Goal: Task Accomplishment & Management: Manage account settings

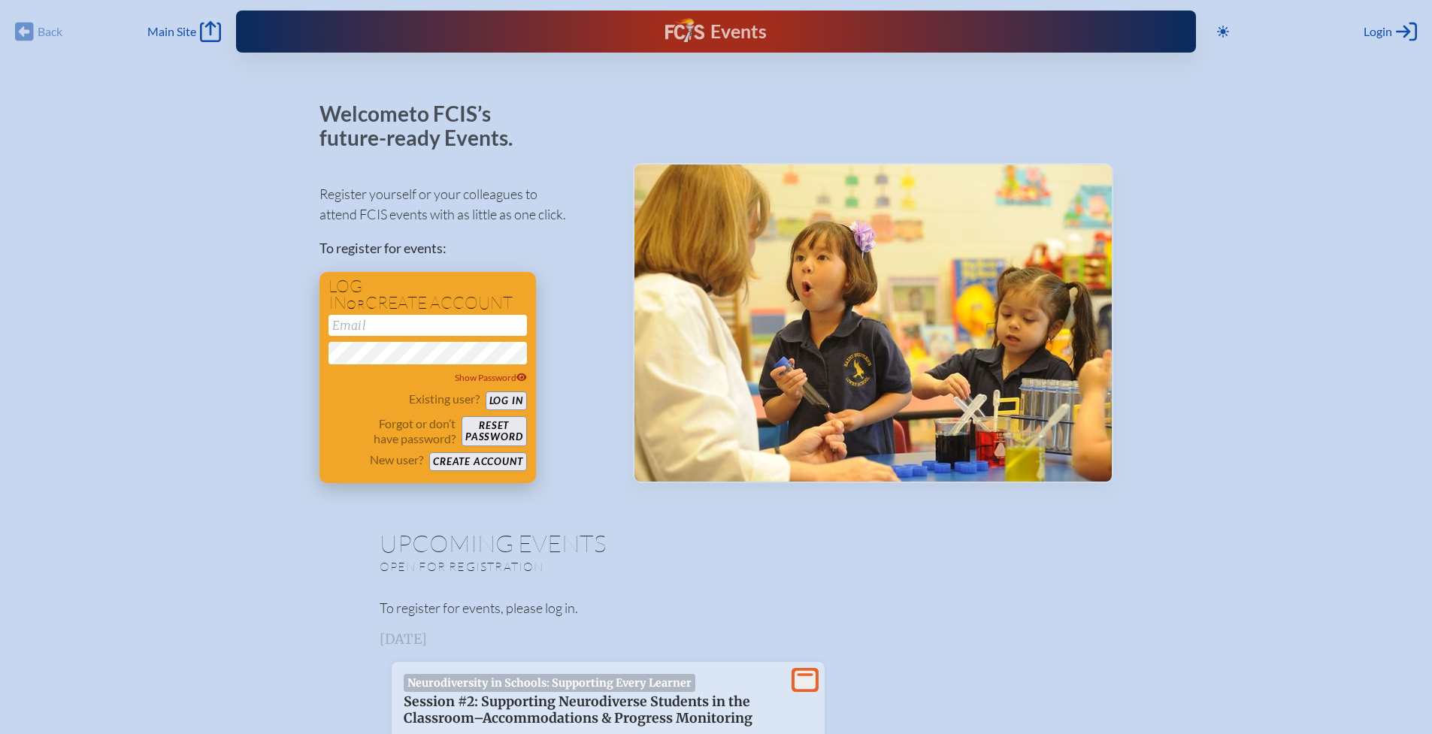
type input "[EMAIL_ADDRESS][DOMAIN_NAME]"
click at [516, 398] on button "Log in" at bounding box center [506, 401] width 41 height 19
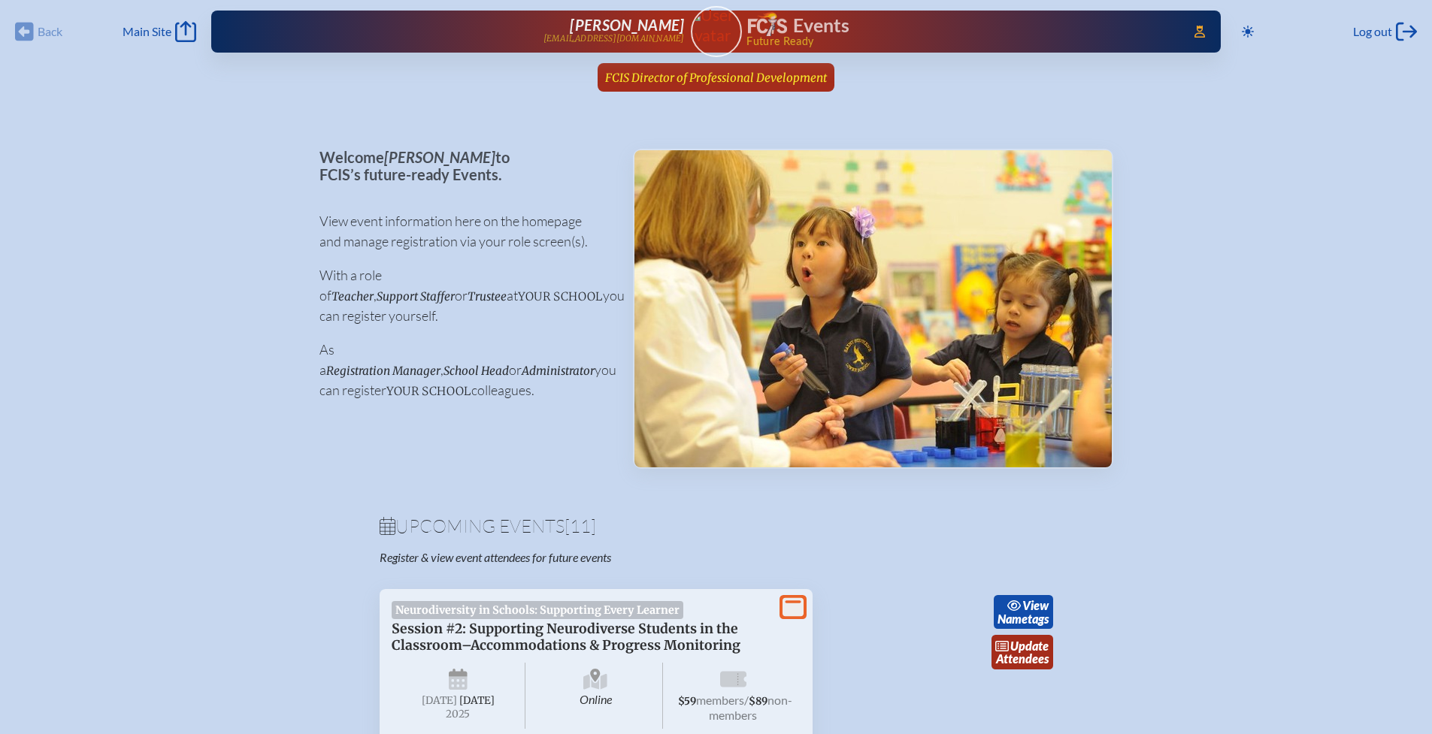
click at [641, 83] on span "FCIS Director of Professional Development" at bounding box center [716, 78] width 222 height 14
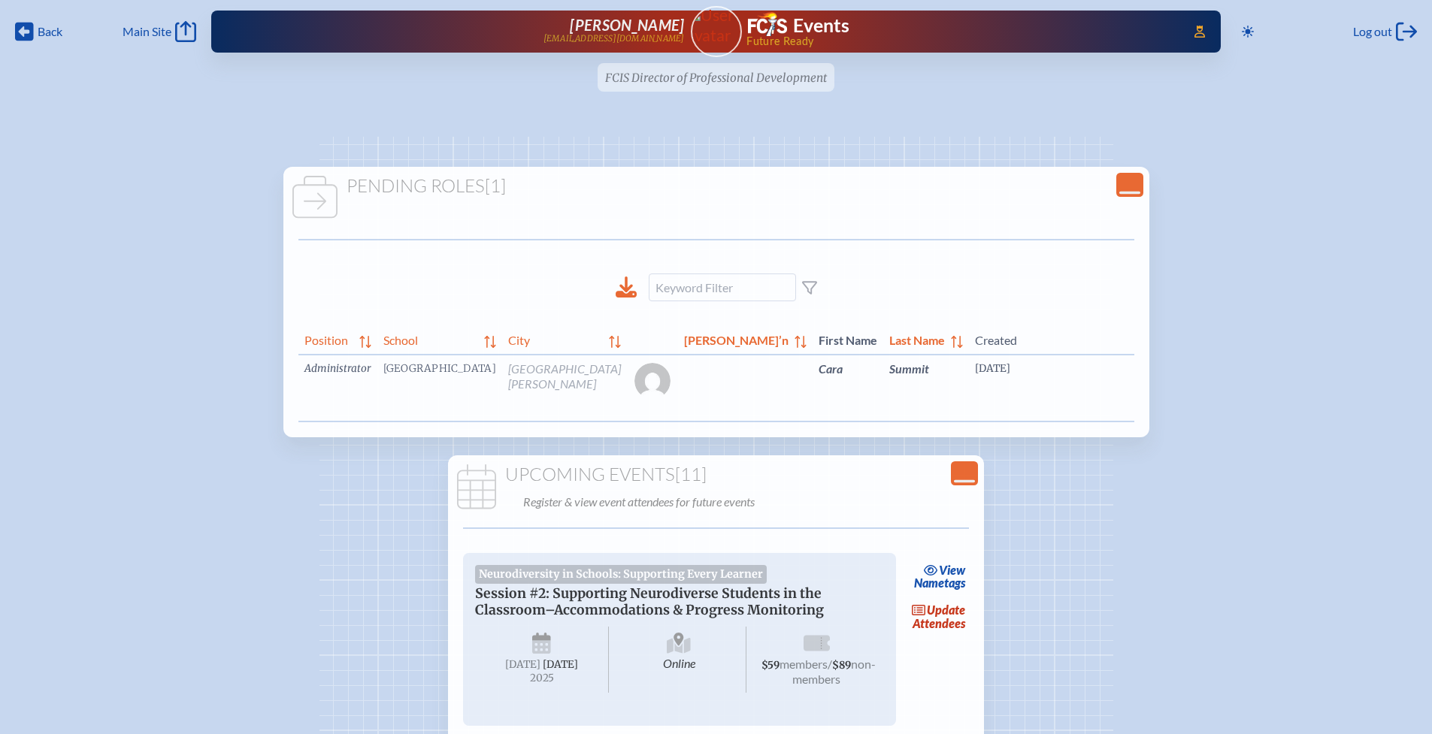
scroll to position [0, 61]
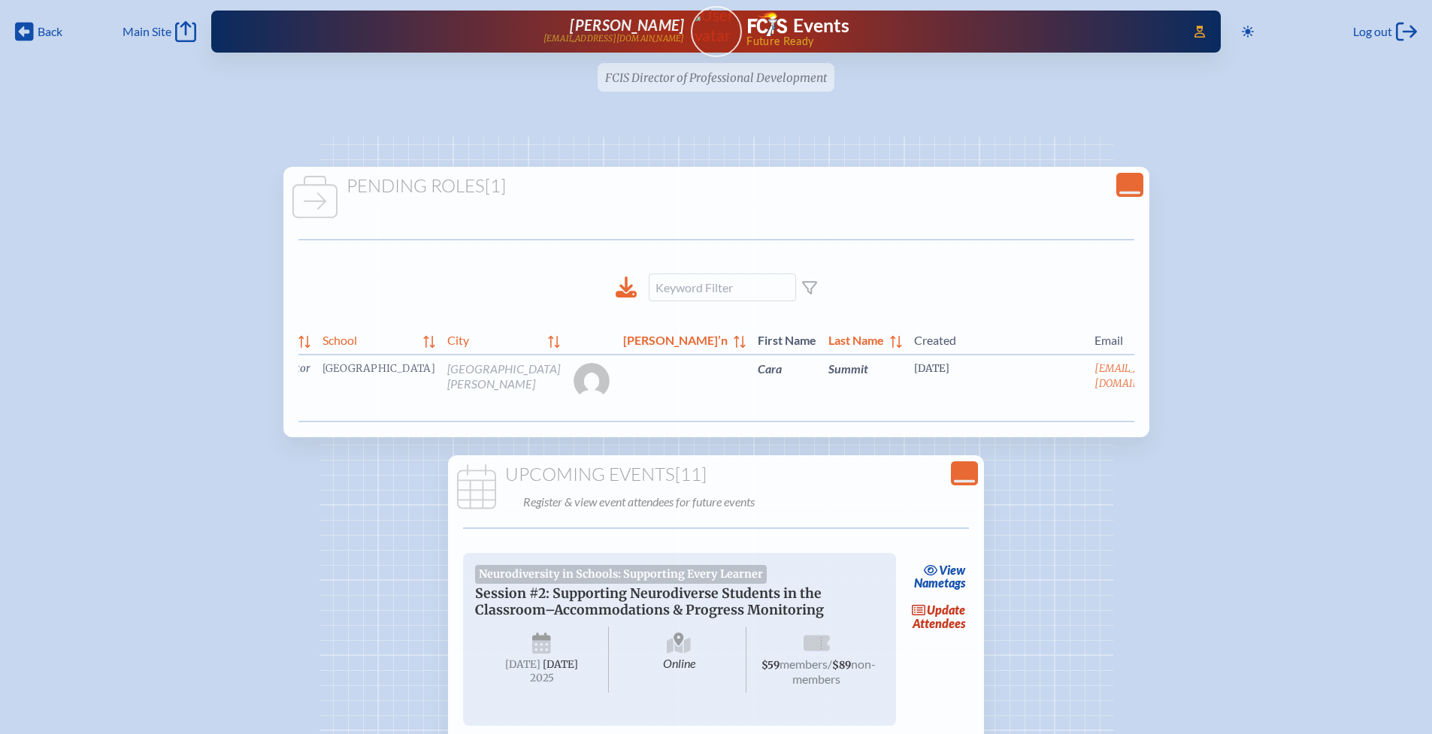
click at [1194, 387] on link "edit Person’s Details" at bounding box center [1219, 391] width 50 height 47
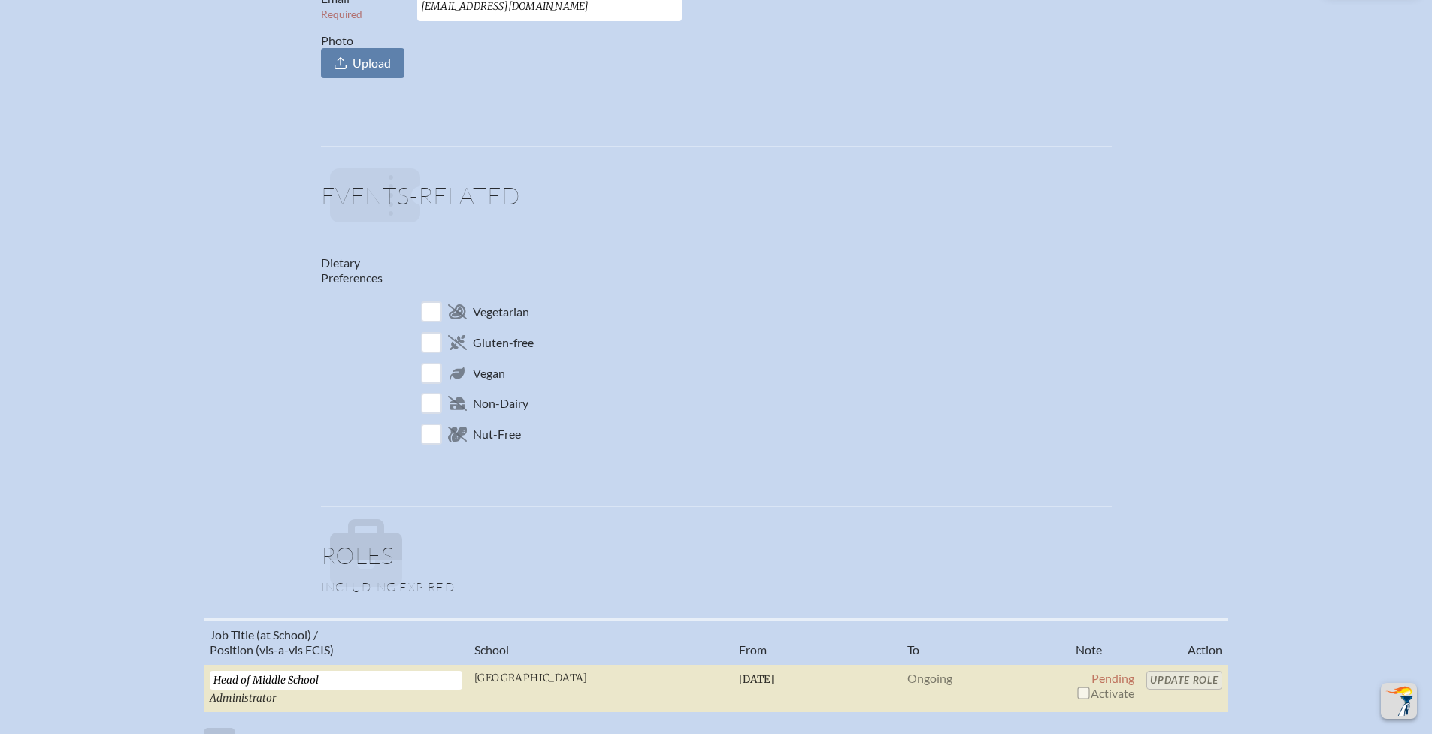
scroll to position [760, 0]
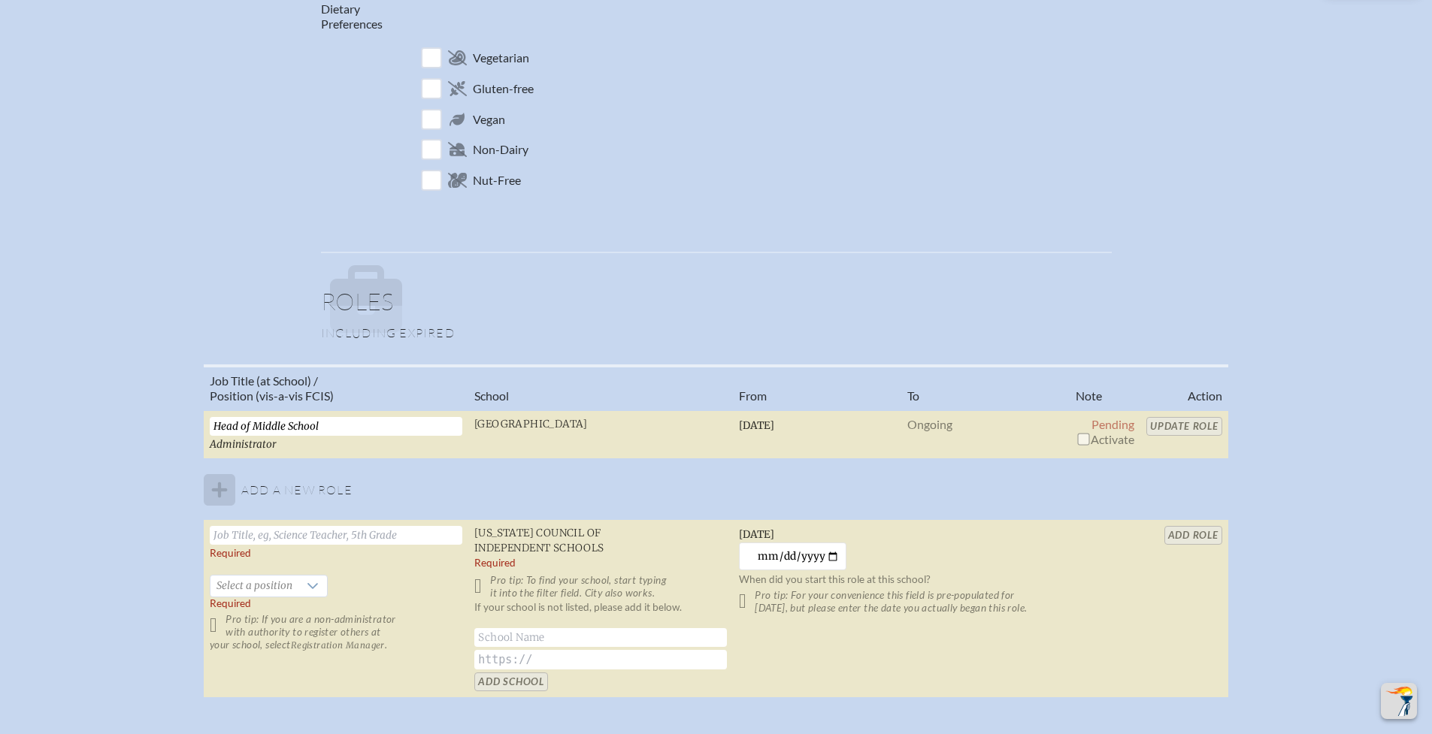
click at [1080, 443] on input "checkbox" at bounding box center [1083, 439] width 12 height 12
checkbox input "true"
click at [1174, 425] on input "Update Role" at bounding box center [1184, 426] width 76 height 19
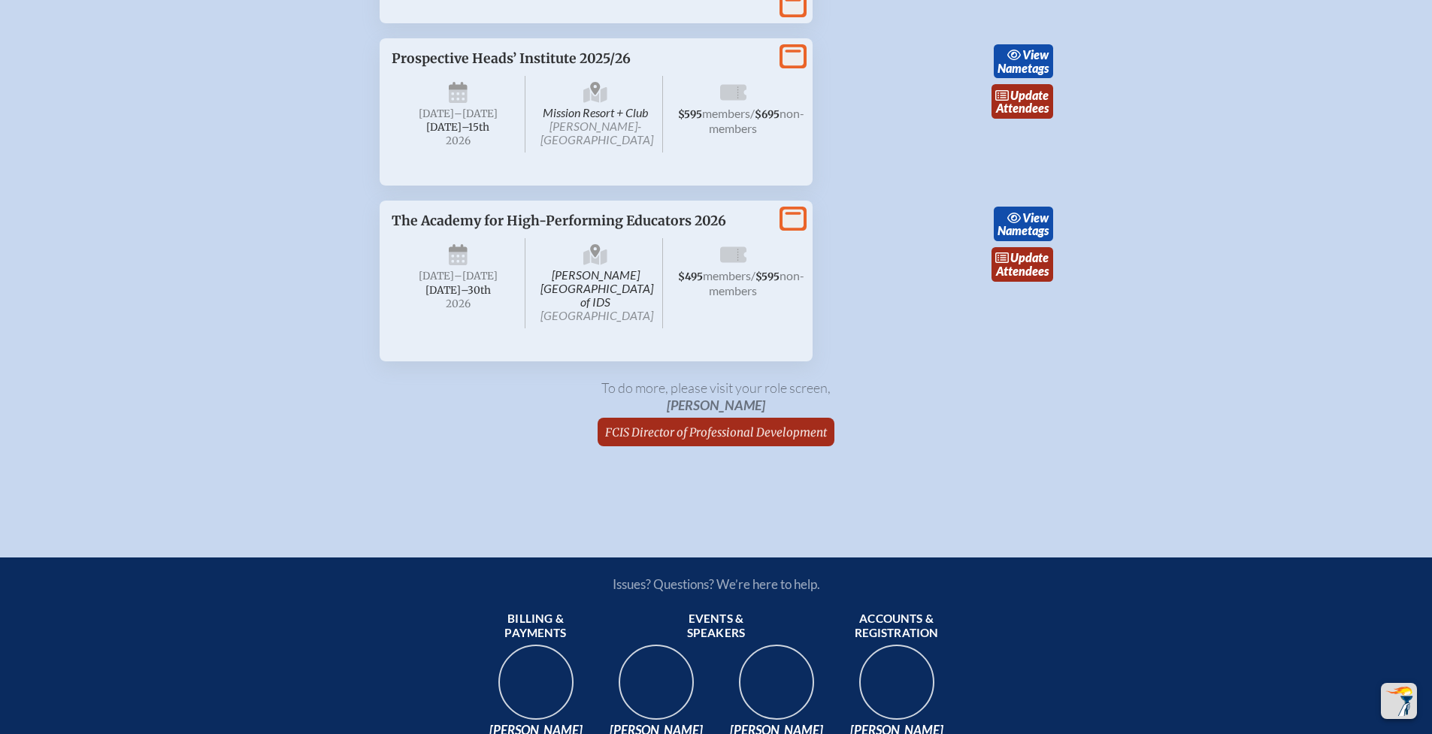
scroll to position [2440, 0]
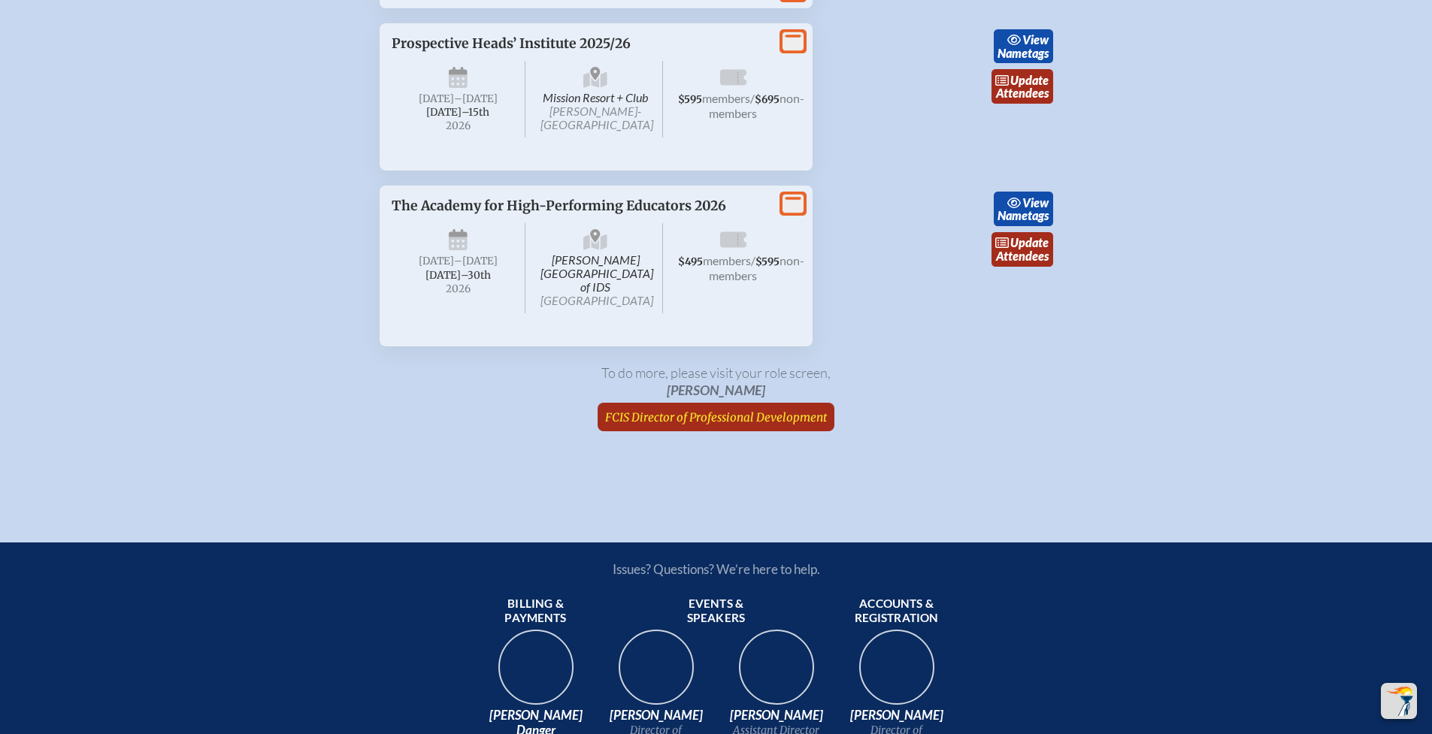
click at [723, 425] on span "FCIS Director of Professional Development" at bounding box center [716, 417] width 222 height 14
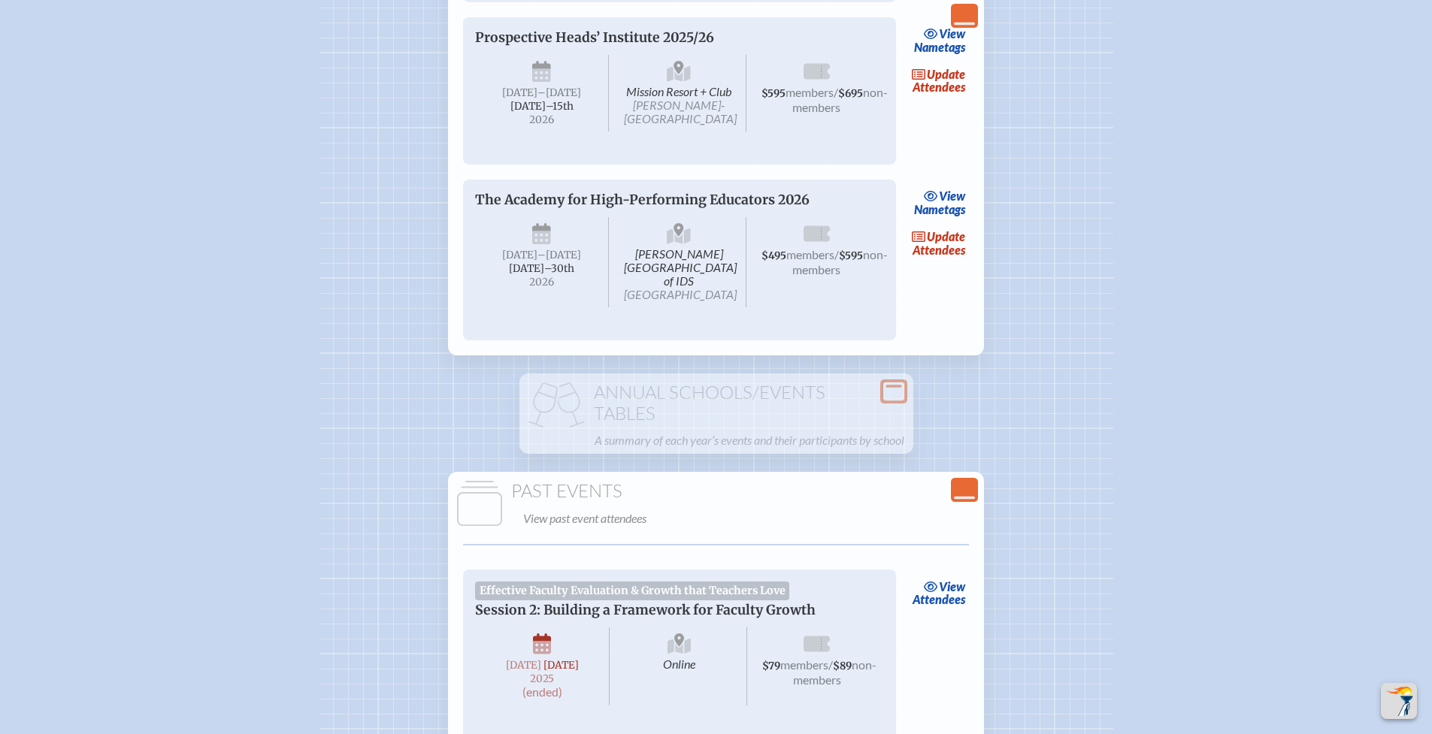
scroll to position [2867, 0]
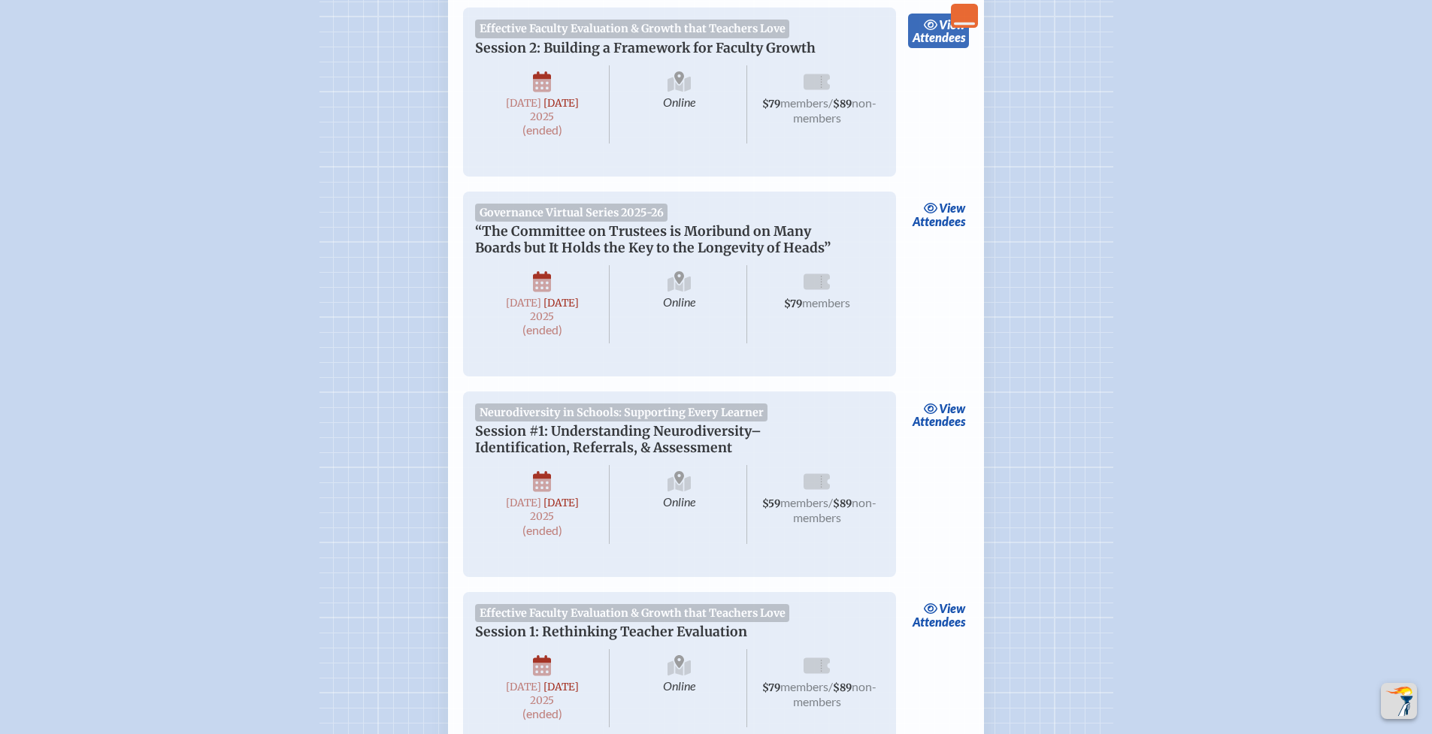
click at [944, 48] on link "view Attendees" at bounding box center [938, 31] width 61 height 35
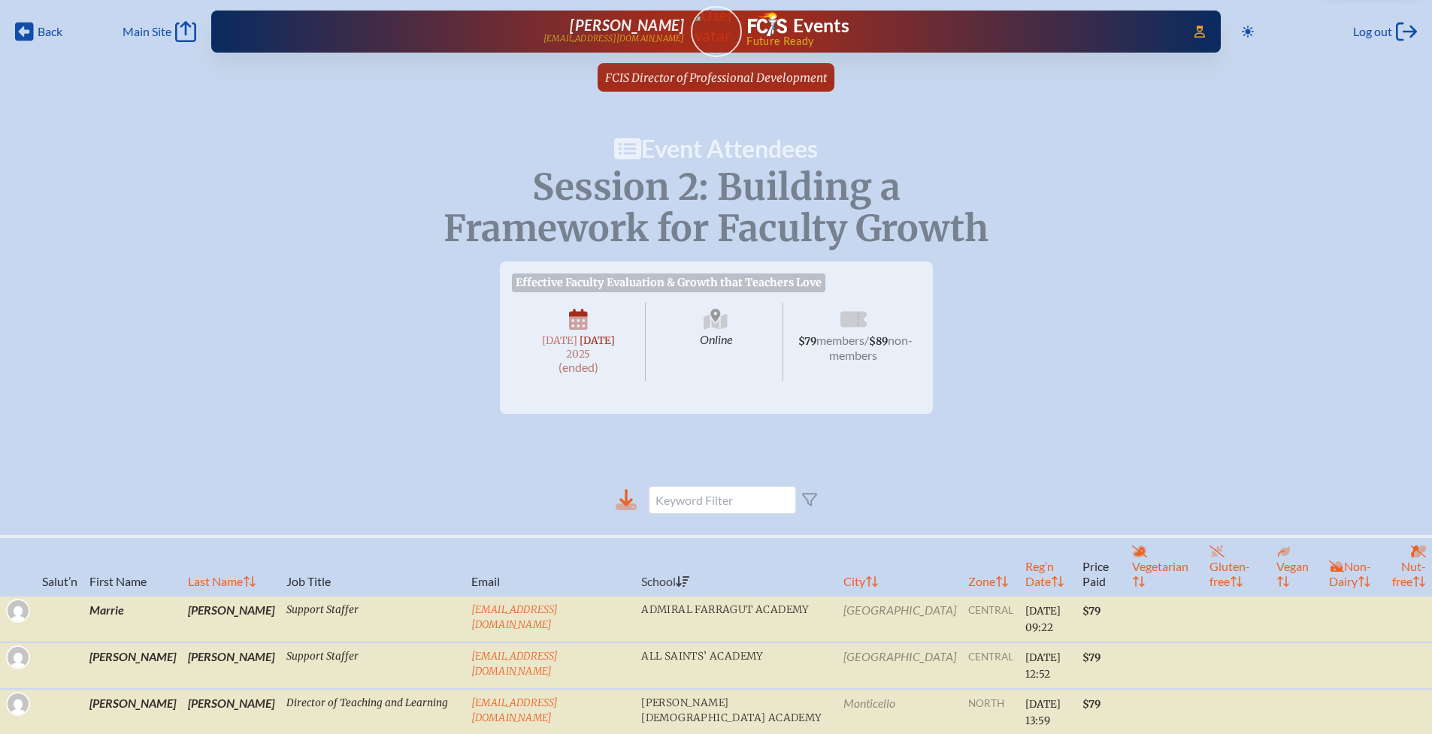
click at [628, 507] on icon at bounding box center [626, 497] width 14 height 17
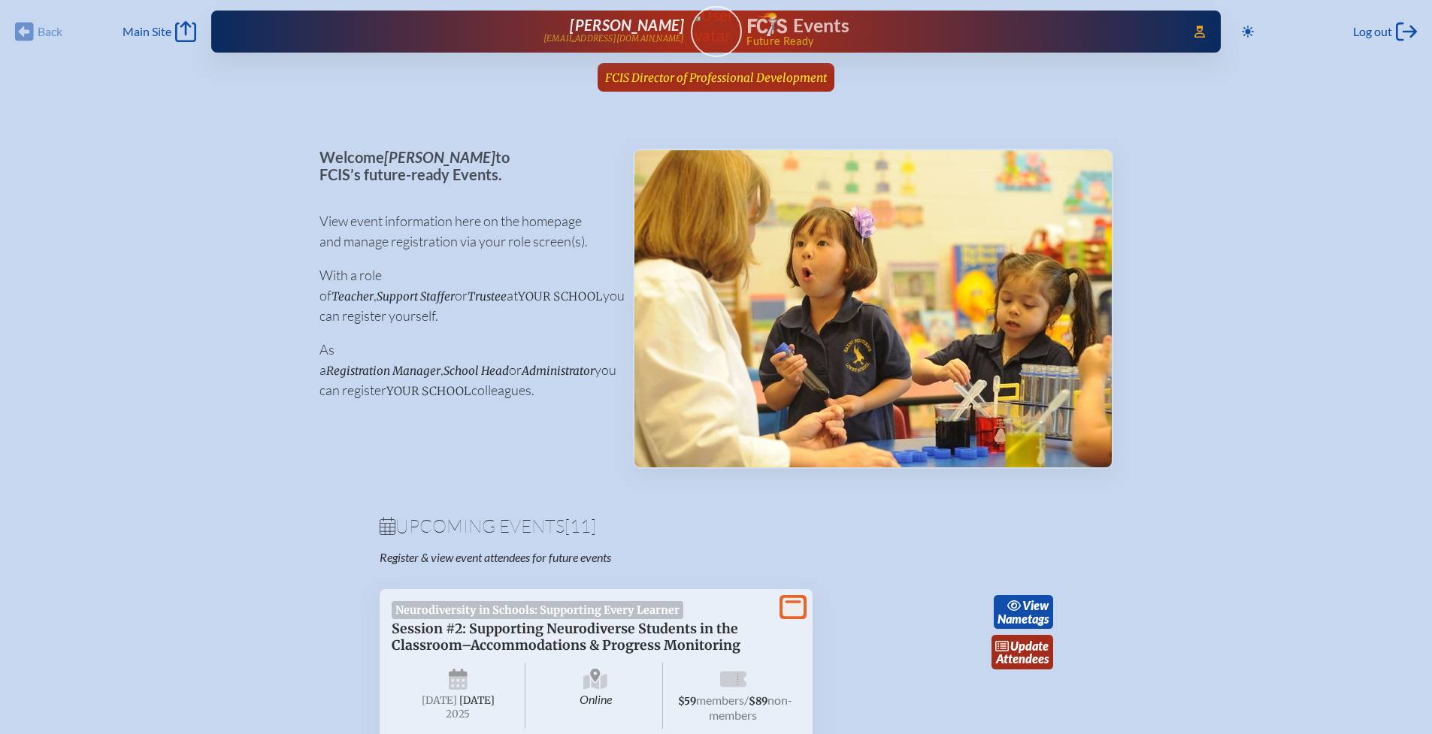
click at [727, 71] on span "FCIS Director of Professional Development" at bounding box center [716, 78] width 222 height 14
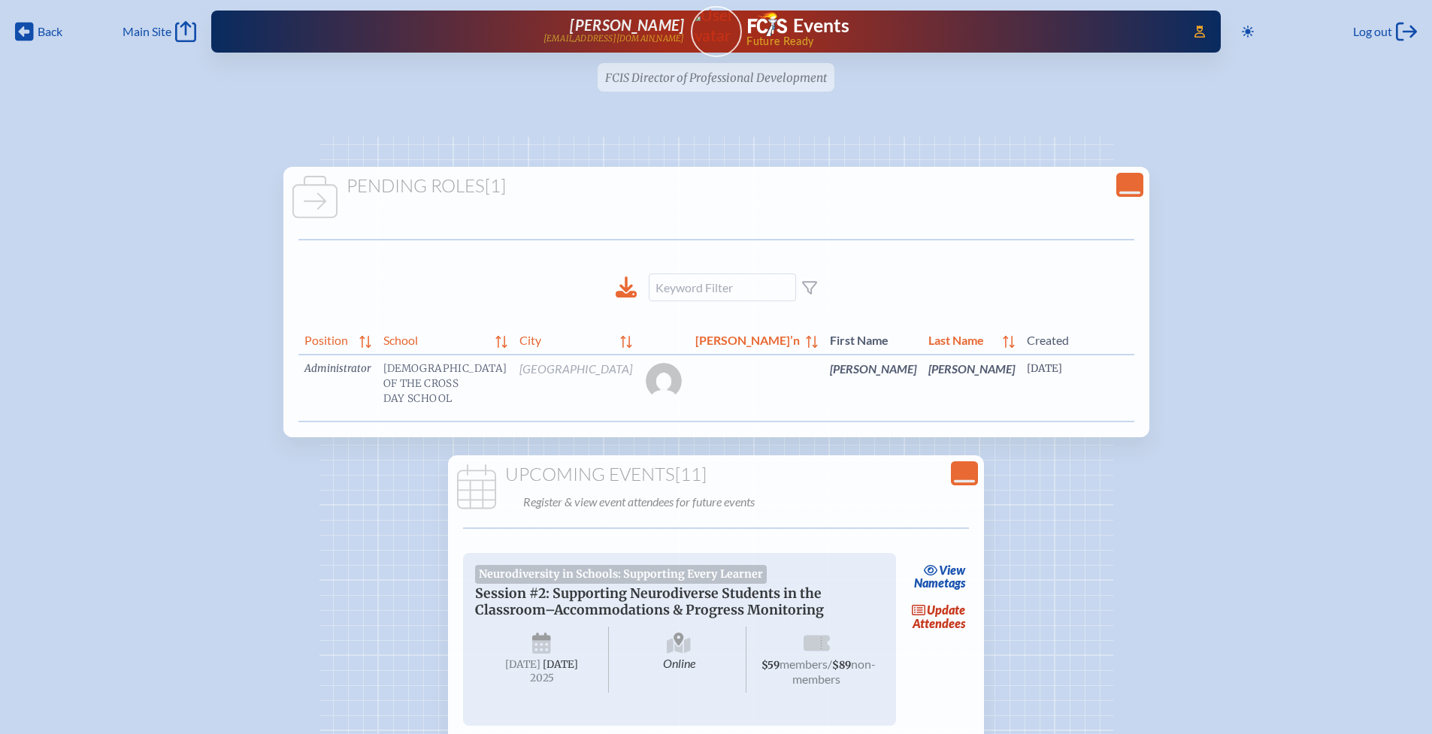
click at [1307, 391] on link "edit Person’s Details" at bounding box center [1332, 391] width 50 height 47
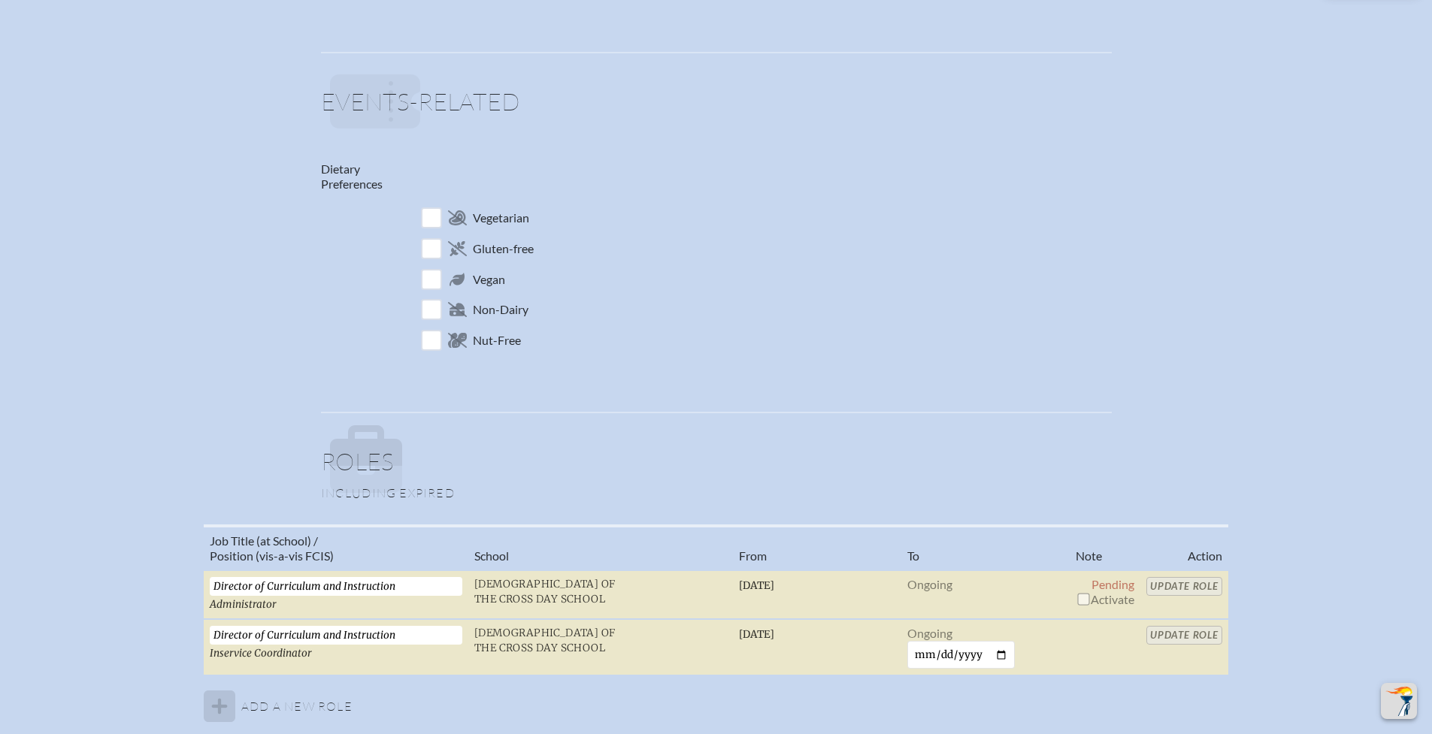
scroll to position [775, 0]
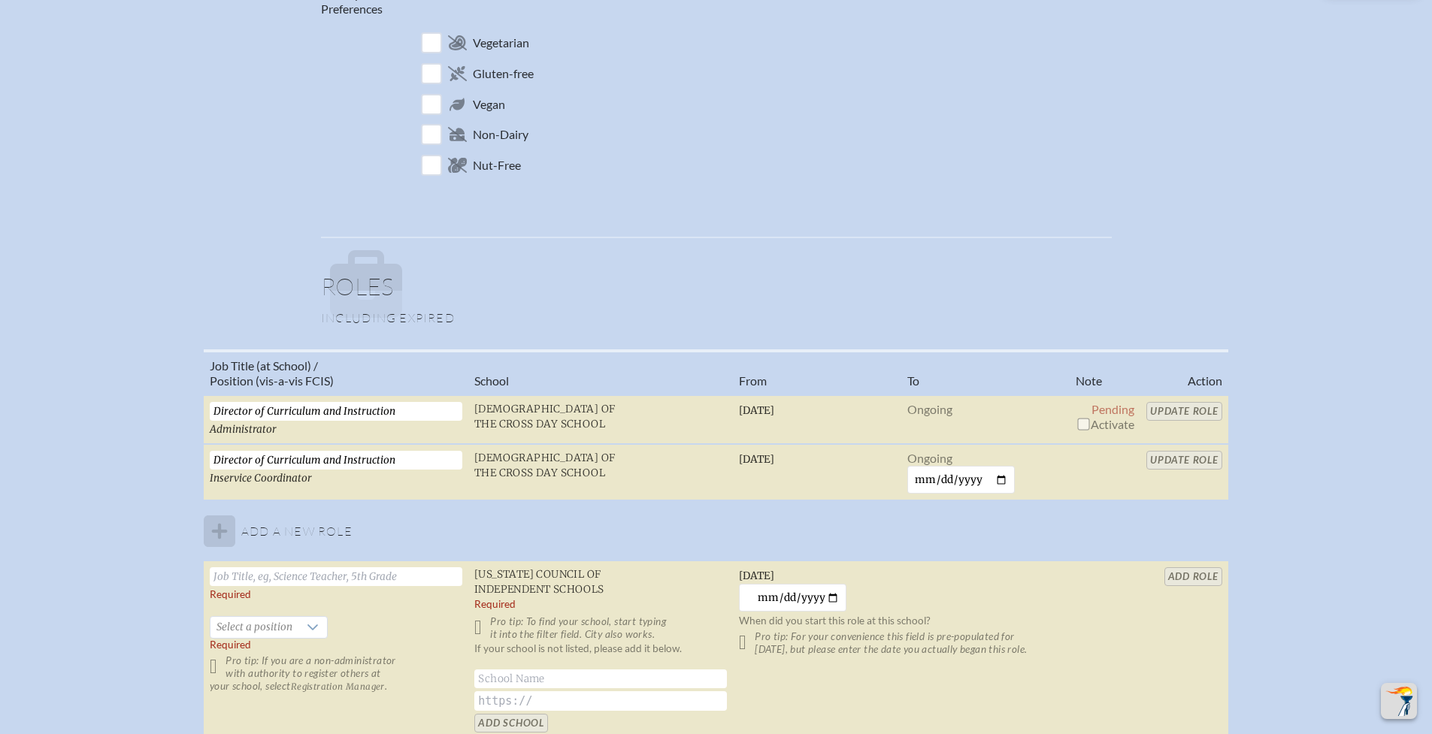
click at [1082, 426] on input "checkbox" at bounding box center [1083, 424] width 12 height 12
checkbox input "true"
click at [1182, 413] on input "Update Role" at bounding box center [1184, 411] width 76 height 19
